Goal: Entertainment & Leisure: Consume media (video, audio)

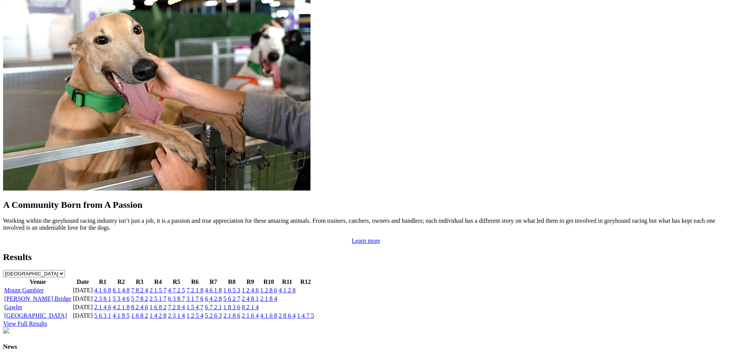
scroll to position [632, 0]
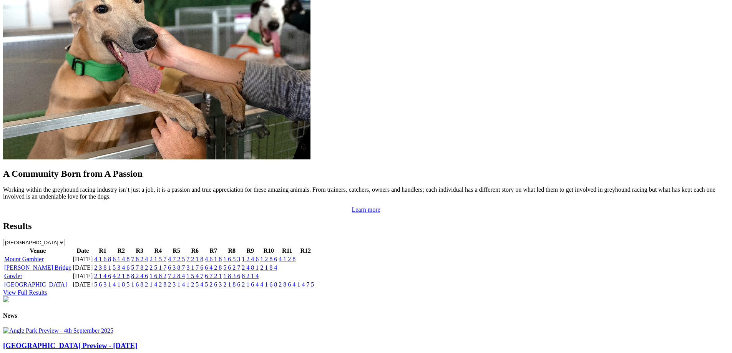
click at [185, 264] on link "6 3 8 7" at bounding box center [176, 267] width 17 height 7
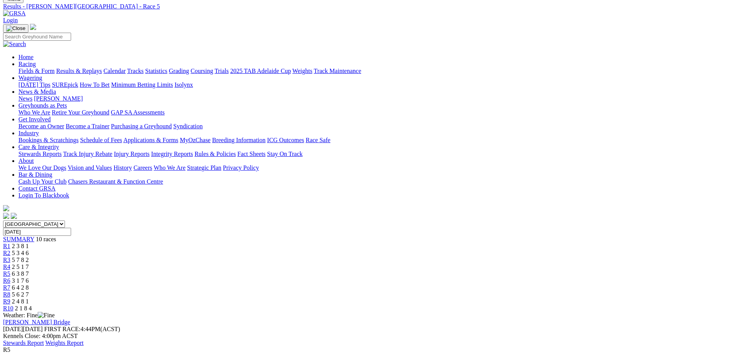
scroll to position [31, 0]
click at [582, 304] on div "R10 2 1 8 4" at bounding box center [366, 307] width 726 height 7
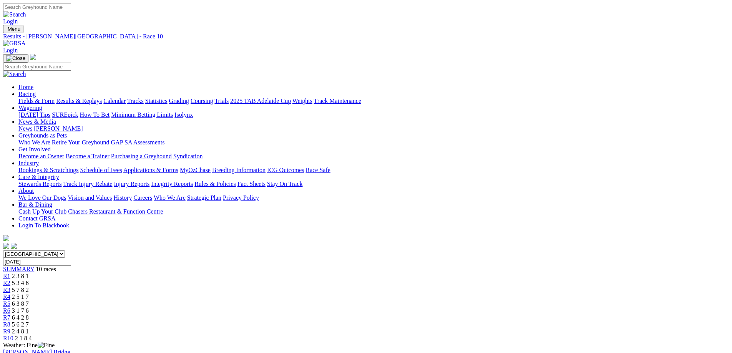
click at [378, 301] on div "R5 6 3 8 7" at bounding box center [366, 304] width 726 height 7
